Goal: Check status

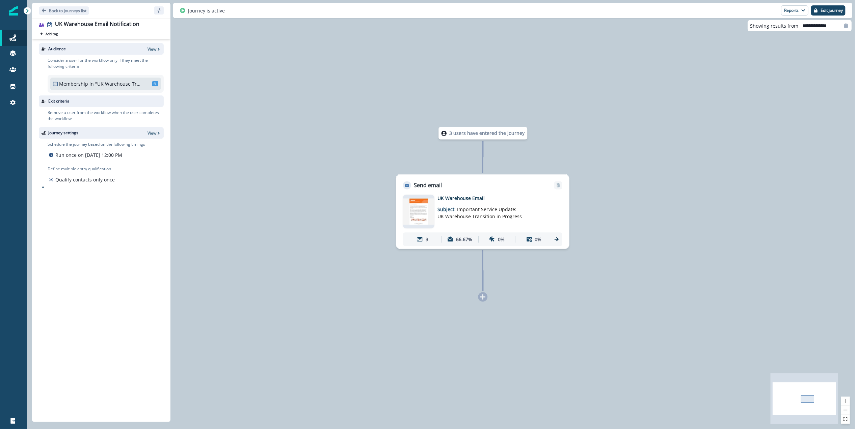
click at [124, 220] on div "Audience View Consider a user for the workflow only if they meet the following …" at bounding box center [101, 229] width 138 height 380
click at [517, 132] on p "3 users have entered the journey" at bounding box center [486, 133] width 75 height 7
click at [583, 140] on div "3 users have entered the journey Send email Email asset changed, journey report…" at bounding box center [441, 214] width 828 height 429
click at [71, 6] on button "Back to journeys list" at bounding box center [64, 10] width 50 height 8
